Goal: Transaction & Acquisition: Purchase product/service

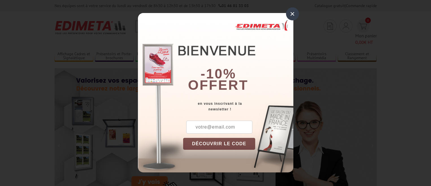
click at [152, 27] on div "× -10% offert en vous inscrivant à la newsletter ! DÉCOUVRIR LE CODE Copier le …" at bounding box center [215, 92] width 155 height 159
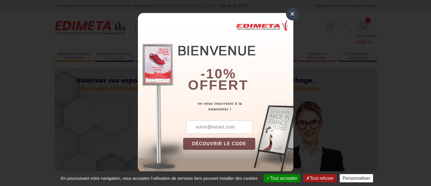
click at [293, 12] on div "×" at bounding box center [292, 13] width 13 height 13
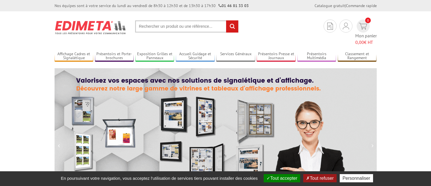
click at [153, 25] on input "text" at bounding box center [186, 26] width 103 height 12
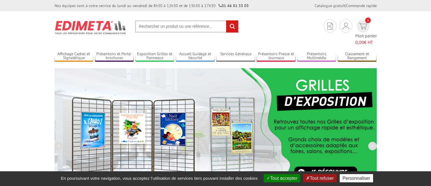
click at [156, 22] on input "text" at bounding box center [186, 26] width 103 height 12
click at [154, 28] on input "text" at bounding box center [186, 26] width 103 height 12
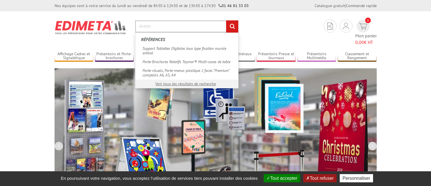
type input "4046N"
click at [226, 20] on input "rechercher" at bounding box center [232, 26] width 12 height 12
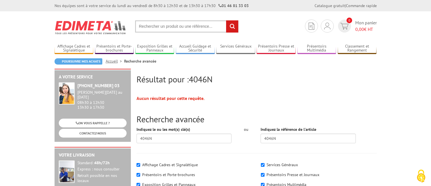
click at [171, 28] on input "text" at bounding box center [186, 26] width 103 height 12
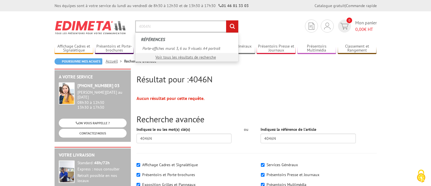
type input "4064N"
click at [226, 20] on input "rechercher" at bounding box center [232, 26] width 12 height 12
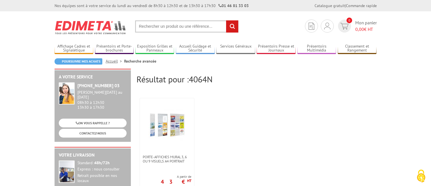
scroll to position [96, 0]
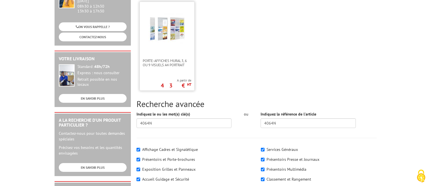
click at [175, 32] on img at bounding box center [167, 28] width 37 height 37
